Goal: Information Seeking & Learning: Learn about a topic

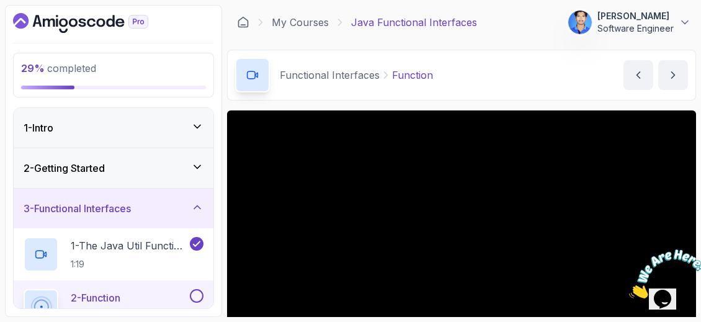
scroll to position [114, 0]
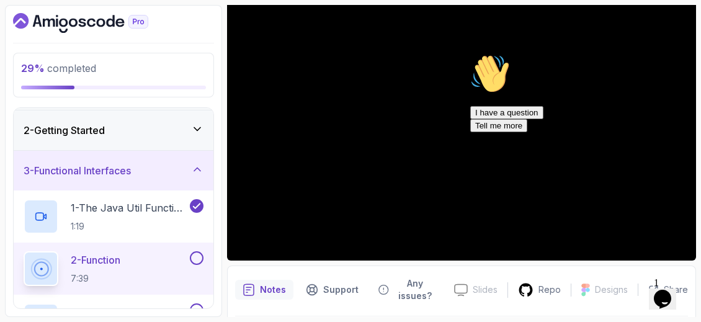
click at [527, 132] on button "Tell me more" at bounding box center [498, 125] width 57 height 13
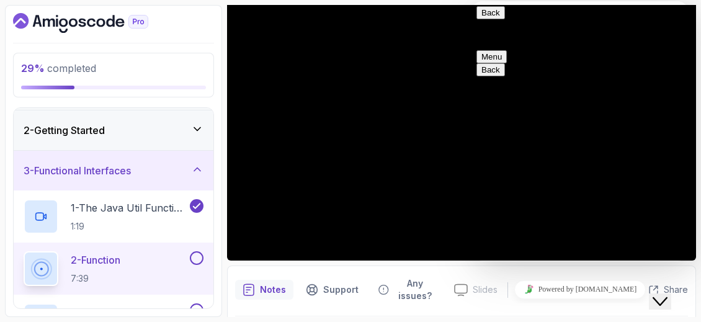
click at [507, 50] on button "Menu" at bounding box center [492, 56] width 30 height 13
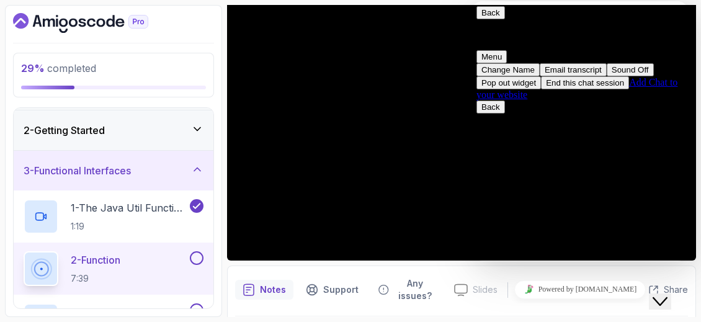
click at [484, 17] on button "Back" at bounding box center [491, 12] width 29 height 13
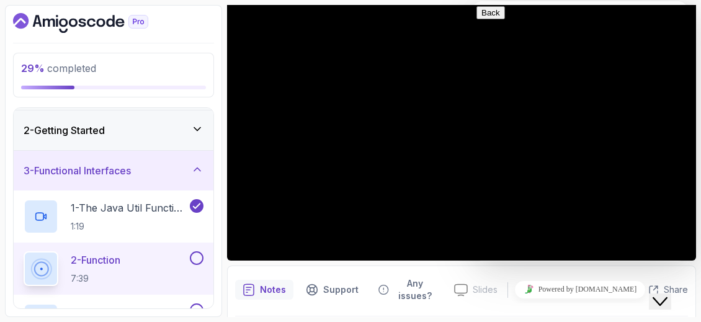
click at [669, 294] on button "Close Chat This icon closes the chat window." at bounding box center [660, 302] width 22 height 16
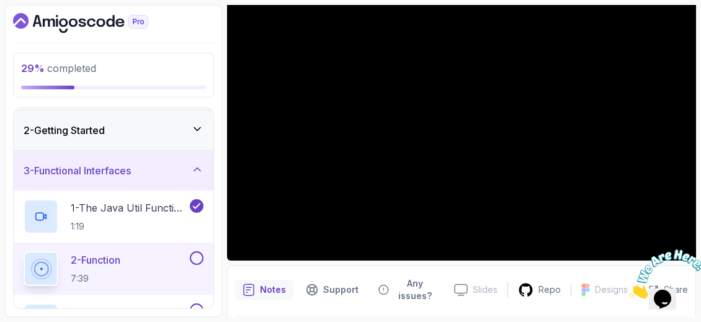
click at [629, 290] on icon "Close" at bounding box center [629, 295] width 0 height 11
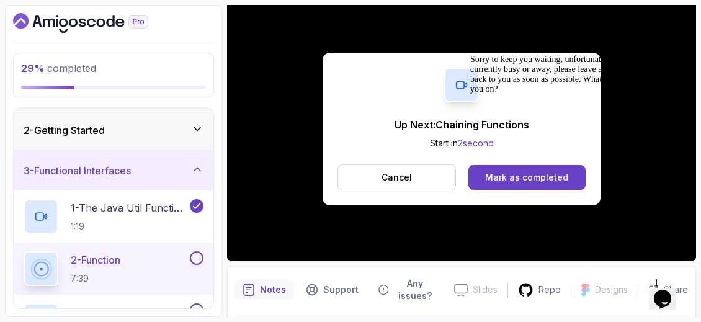
click at [470, 55] on icon "Chat attention grabber" at bounding box center [470, 55] width 0 height 0
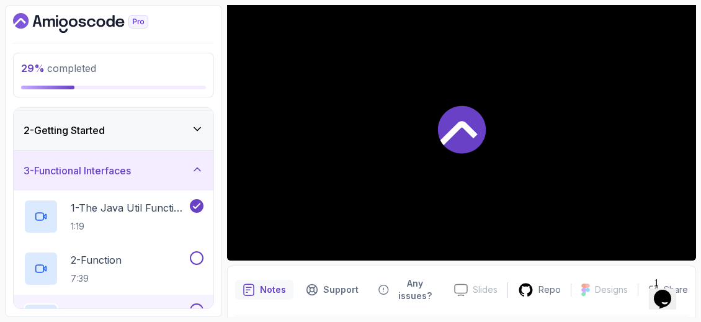
click at [527, 186] on div at bounding box center [461, 129] width 469 height 264
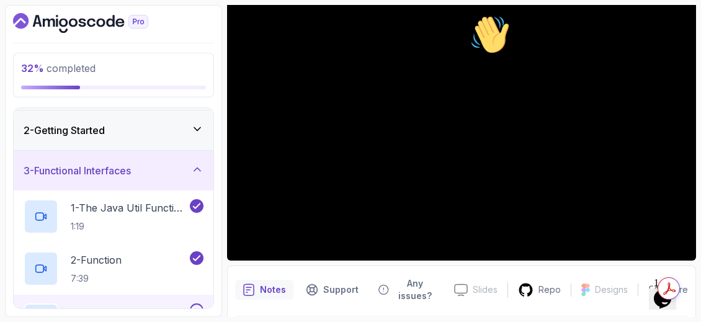
click at [470, 15] on icon "Chat attention grabber" at bounding box center [470, 15] width 0 height 0
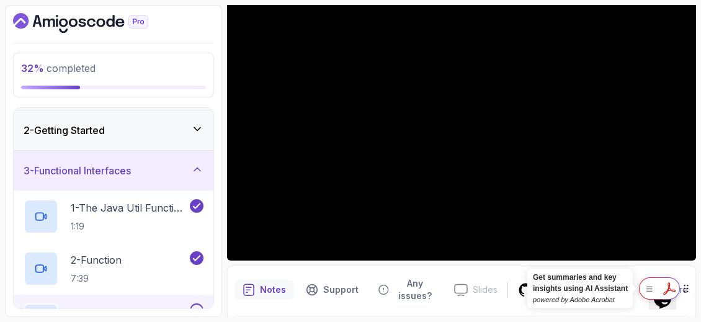
click at [665, 284] on div at bounding box center [659, 288] width 41 height 22
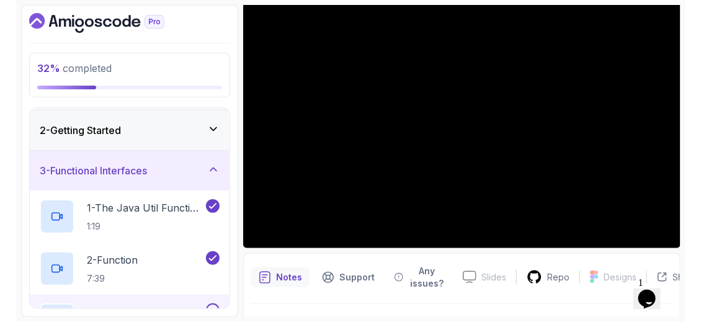
scroll to position [109, 0]
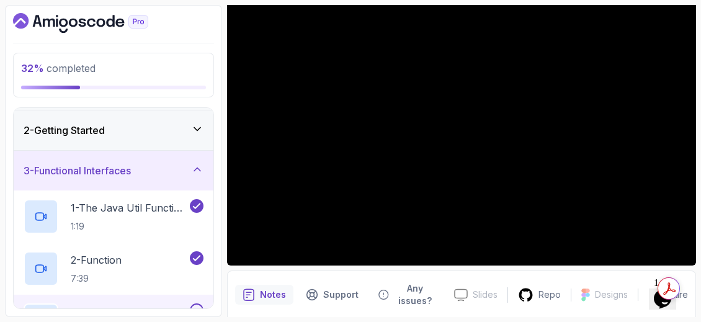
click at [668, 307] on button "Opens Chat This icon Opens the chat window." at bounding box center [662, 299] width 27 height 21
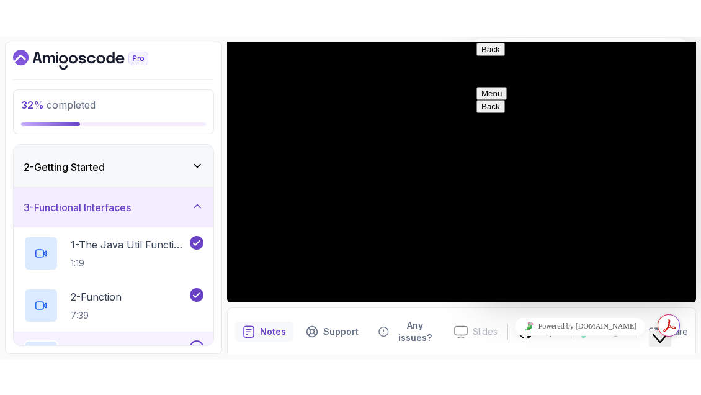
scroll to position [0, 0]
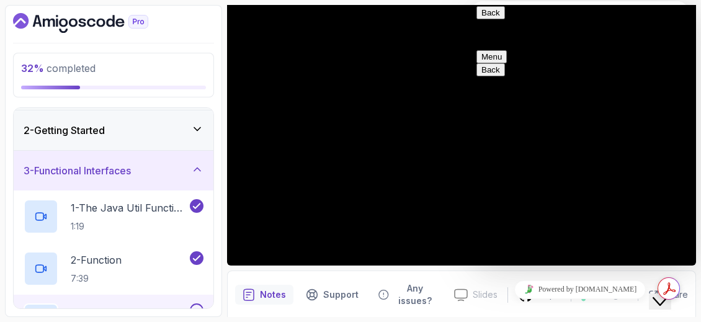
click at [488, 19] on button "Back" at bounding box center [491, 12] width 29 height 13
click at [659, 306] on button "Close Chat This icon closes the chat window." at bounding box center [660, 302] width 22 height 16
